Goal: Find specific page/section: Find specific page/section

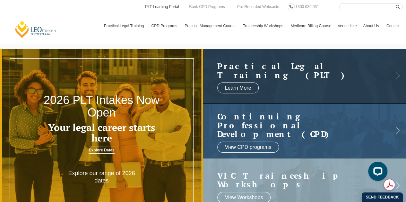
drag, startPoint x: 0, startPoint y: 0, endPoint x: 158, endPoint y: 5, distance: 158.5
click at [158, 5] on link "PLT Learning Portal" at bounding box center [161, 6] width 35 height 7
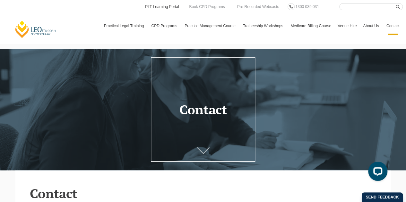
click at [158, 7] on link "PLT Learning Portal" at bounding box center [161, 6] width 35 height 7
